Goal: Task Accomplishment & Management: Manage account settings

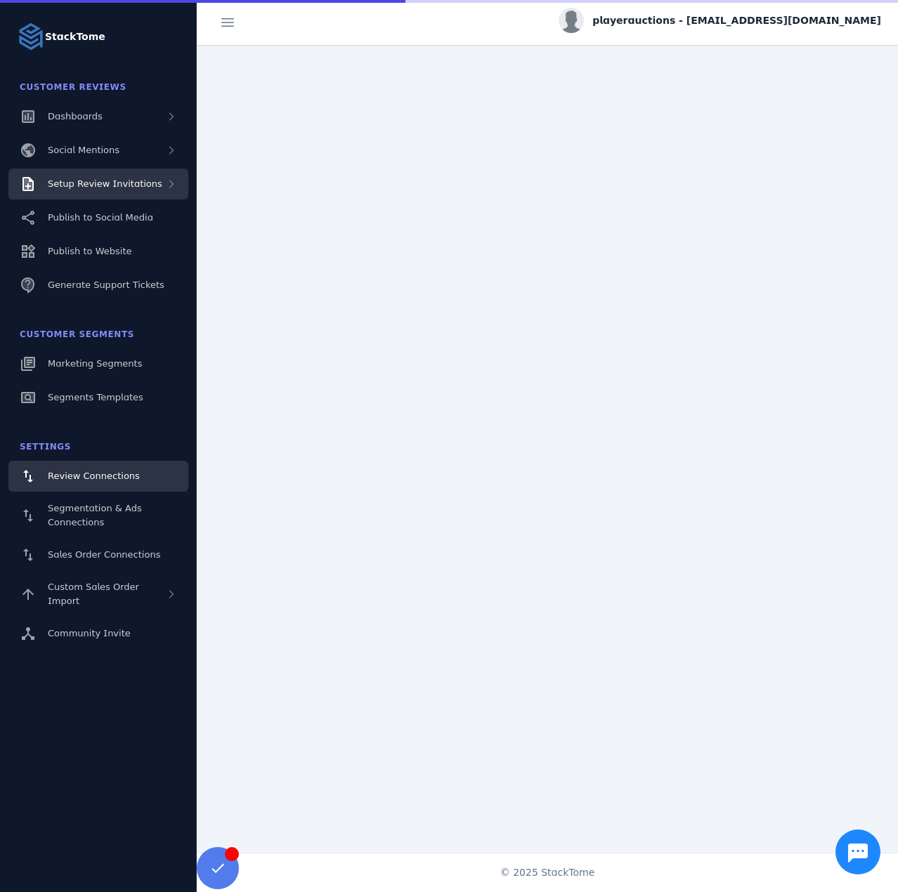
click at [70, 174] on div "Setup Review Invitations" at bounding box center [98, 184] width 180 height 31
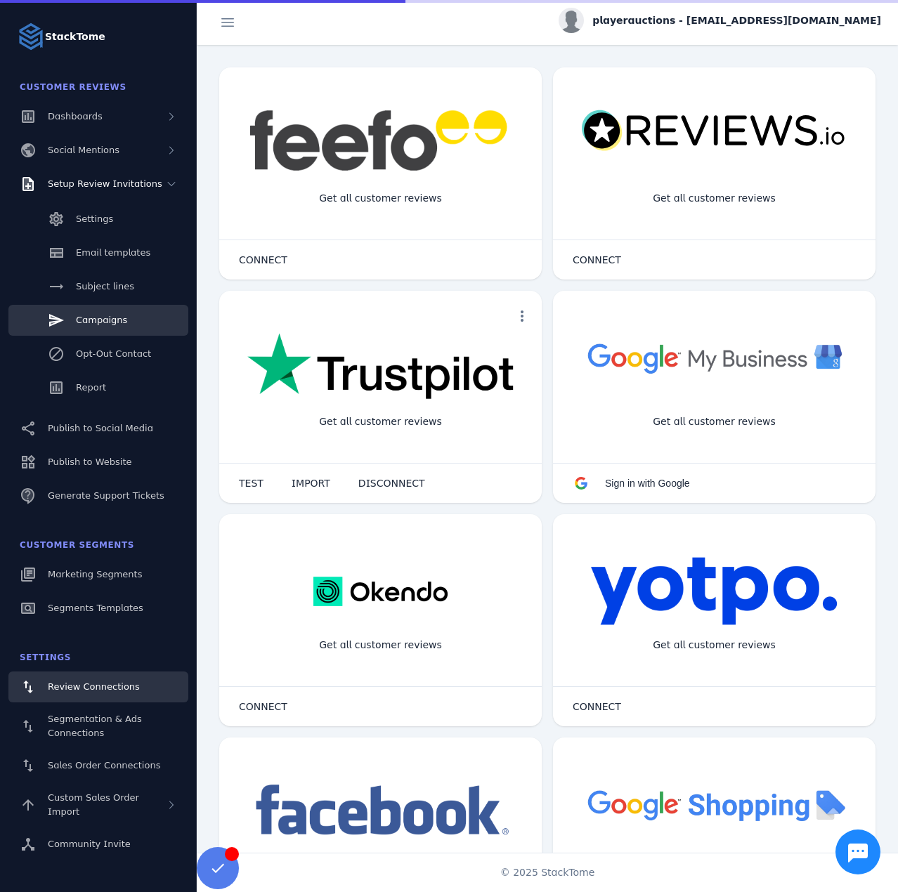
click at [97, 318] on span "Campaigns" at bounding box center [101, 320] width 51 height 11
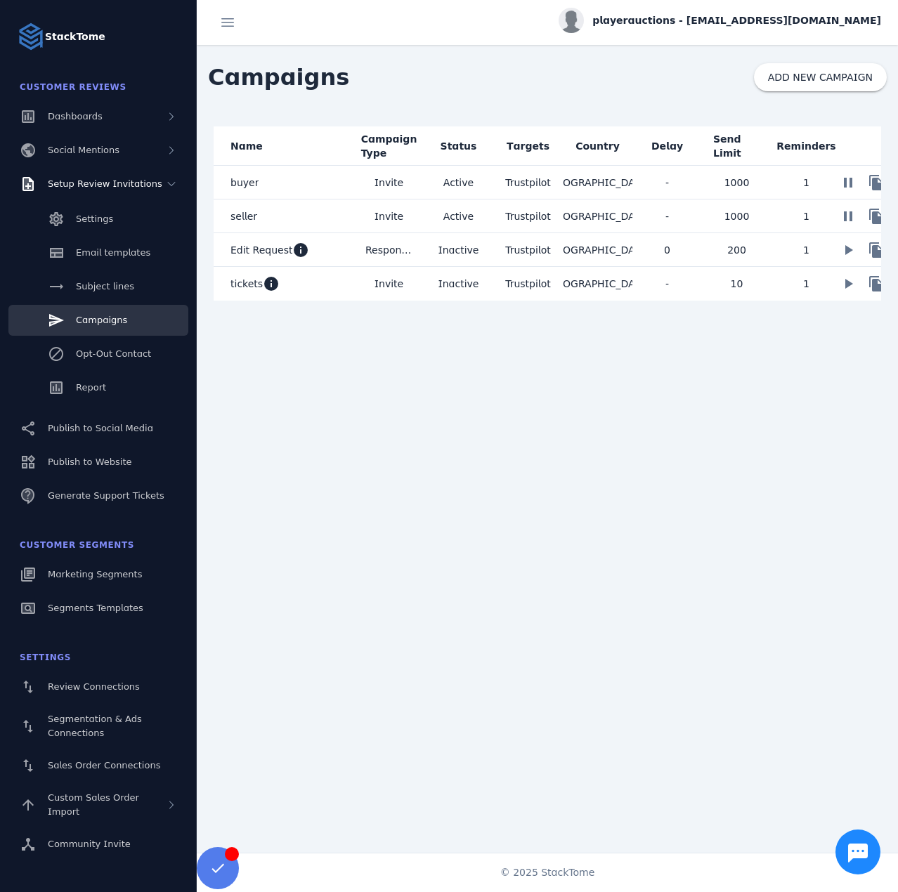
click at [687, 15] on span "playerauctions - cs_playerauctions@stacktome.com" at bounding box center [736, 20] width 289 height 15
click at [820, 138] on span "Sign out" at bounding box center [836, 135] width 41 height 17
